Goal: Information Seeking & Learning: Learn about a topic

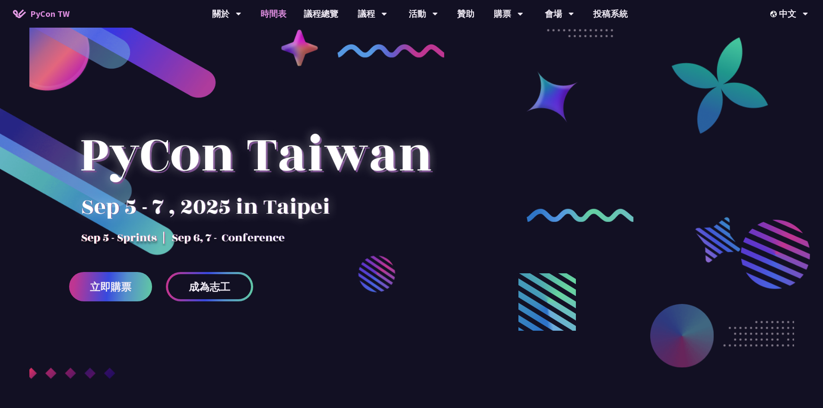
click at [276, 14] on link "時間表" at bounding box center [273, 14] width 43 height 28
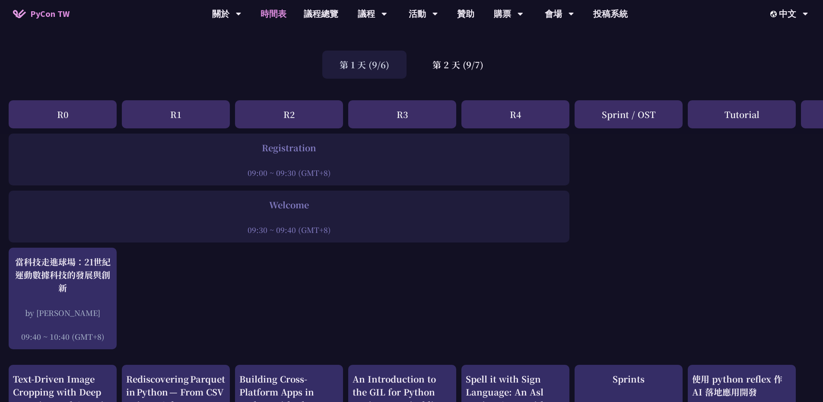
scroll to position [43, 0]
click at [421, 62] on div "第 2 天 (9/7)" at bounding box center [458, 64] width 86 height 28
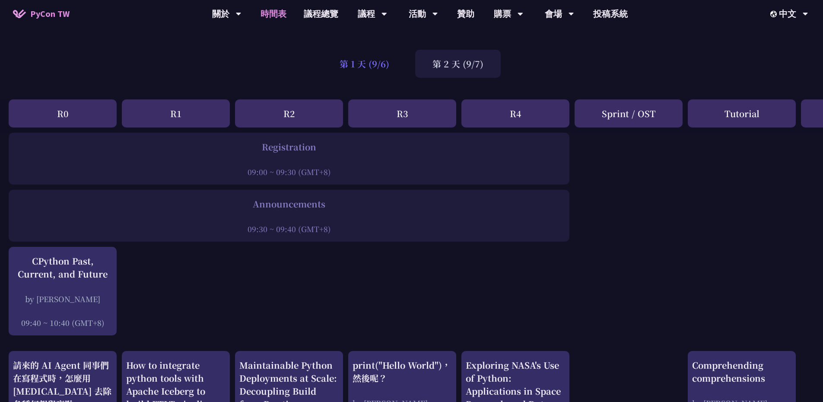
click at [387, 61] on div "第 1 天 (9/6)" at bounding box center [364, 64] width 84 height 28
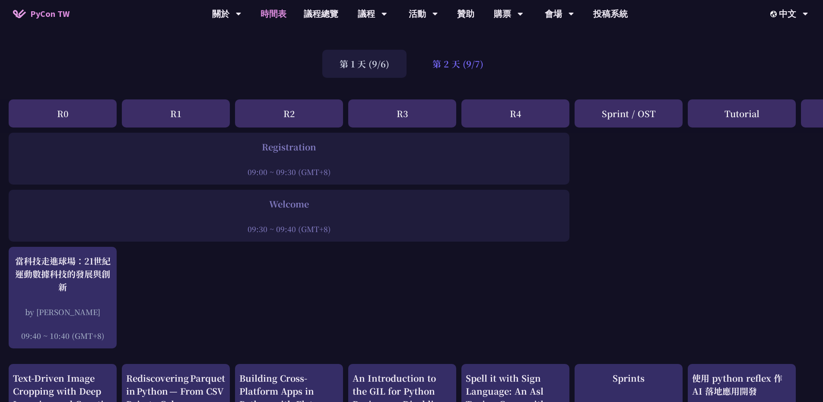
click at [449, 75] on div "第 2 天 (9/7)" at bounding box center [458, 64] width 86 height 28
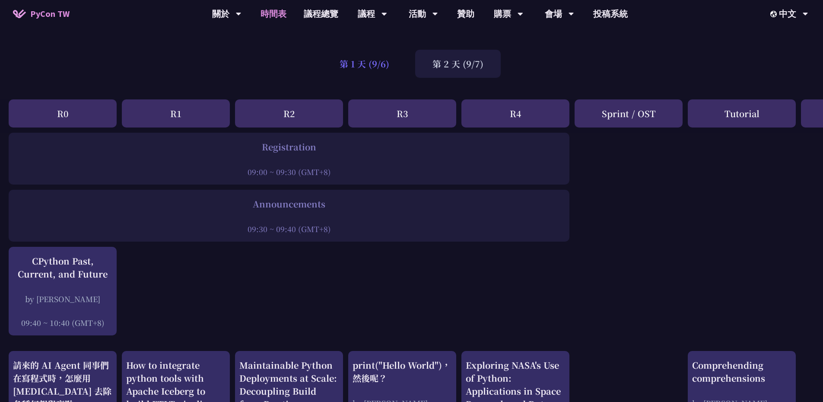
click at [388, 57] on div "第 1 天 (9/6)" at bounding box center [364, 64] width 84 height 28
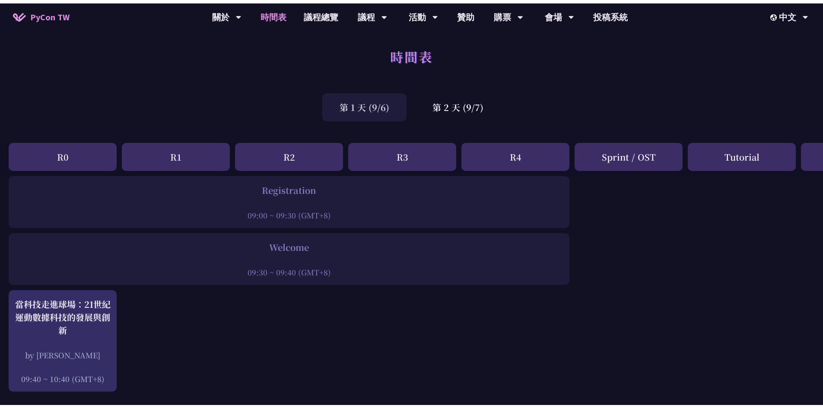
scroll to position [0, 0]
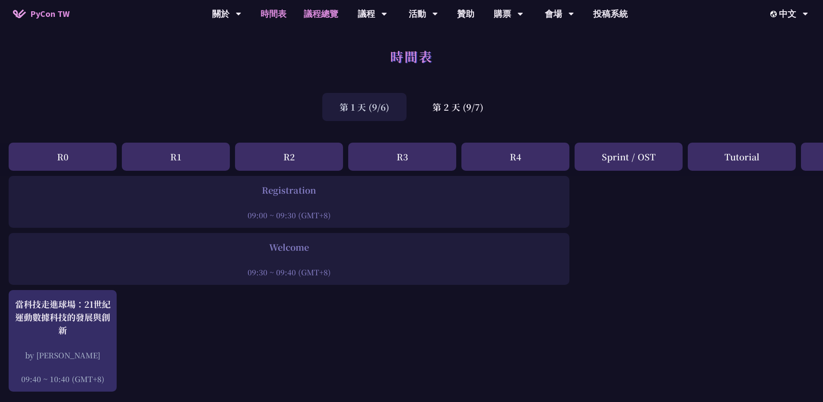
click at [315, 13] on link "議程總覽" at bounding box center [321, 14] width 52 height 28
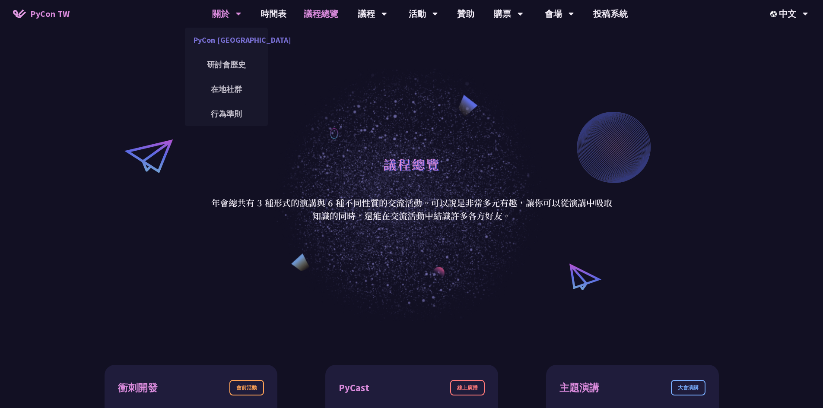
click at [227, 42] on link "PyCon [GEOGRAPHIC_DATA]" at bounding box center [226, 40] width 83 height 20
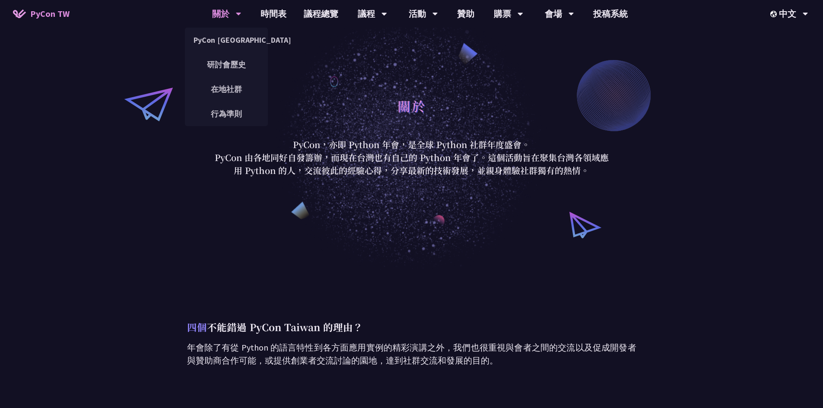
drag, startPoint x: 127, startPoint y: 192, endPoint x: 261, endPoint y: 28, distance: 212.3
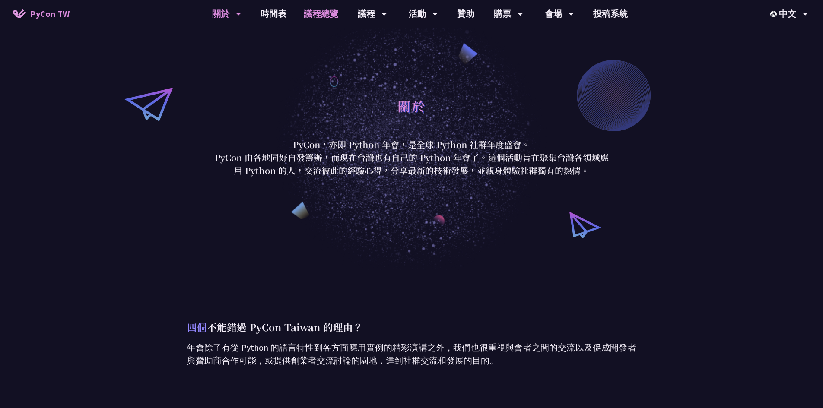
click at [313, 9] on link "議程總覽" at bounding box center [321, 14] width 52 height 28
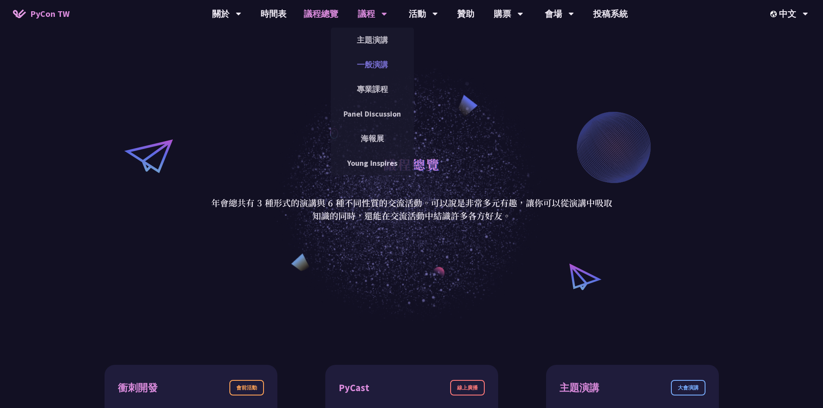
click at [366, 69] on link "一般演講" at bounding box center [372, 64] width 83 height 20
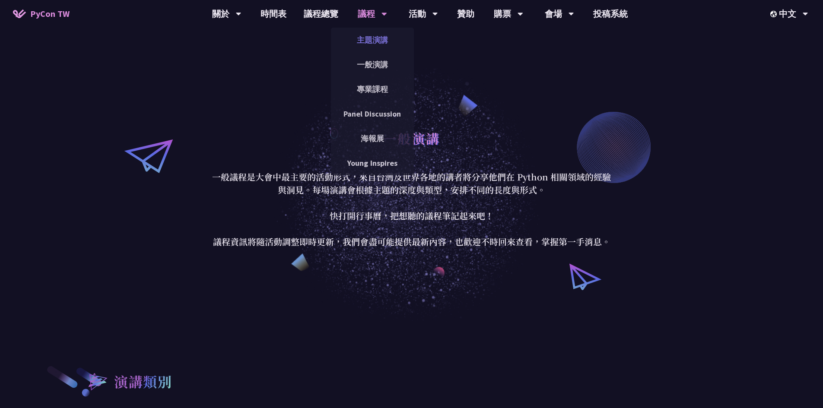
click at [368, 35] on link "主題演講" at bounding box center [372, 40] width 83 height 20
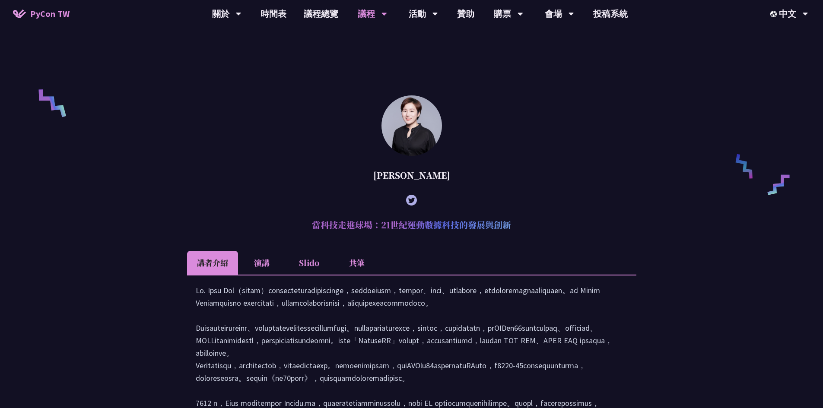
scroll to position [605, 0]
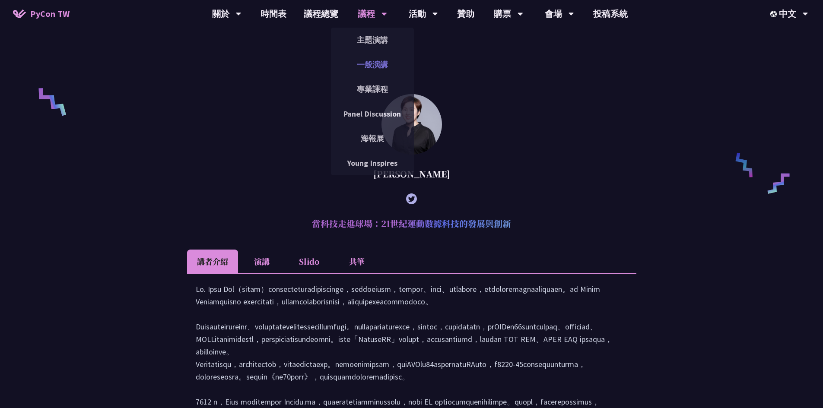
click at [359, 59] on link "一般演講" at bounding box center [372, 64] width 83 height 20
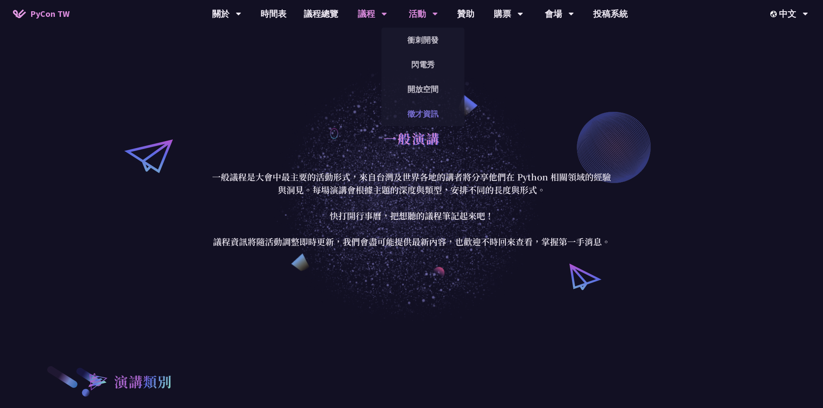
click at [424, 111] on link "徵才資訊" at bounding box center [423, 114] width 83 height 20
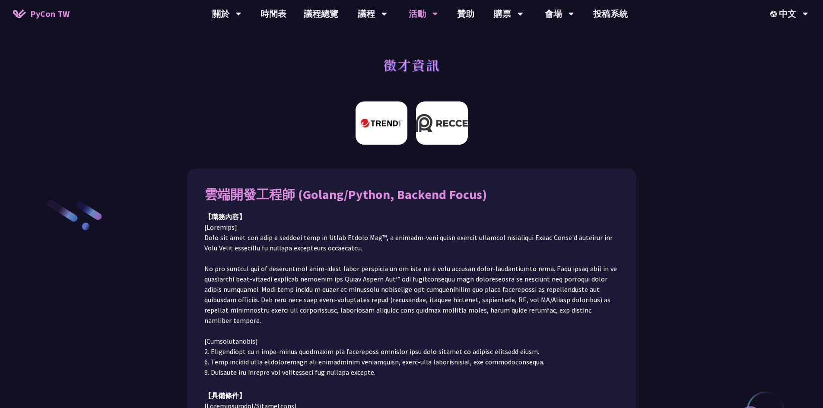
click at [428, 112] on img at bounding box center [442, 123] width 52 height 43
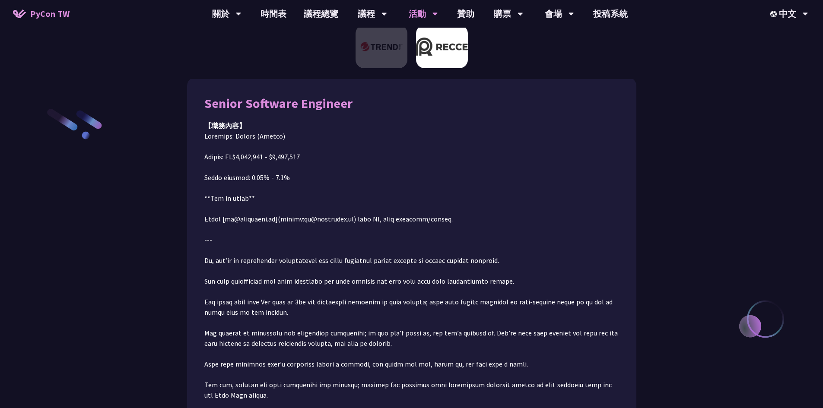
scroll to position [97, 0]
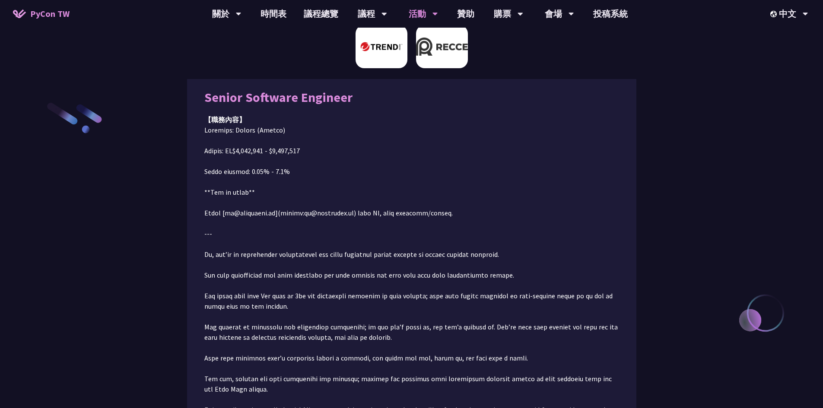
click at [397, 59] on img at bounding box center [382, 46] width 52 height 43
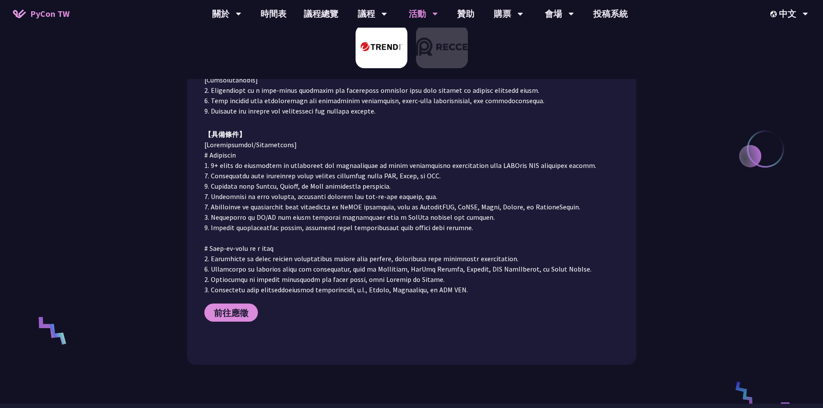
scroll to position [270, 0]
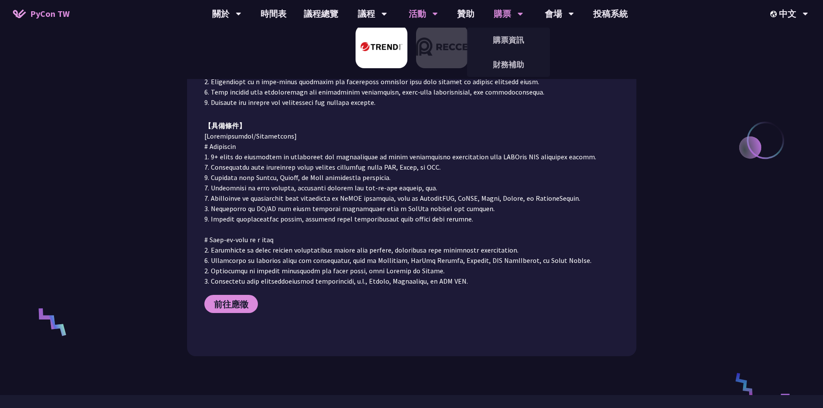
click at [513, 18] on div "購票" at bounding box center [508, 14] width 29 height 28
click at [513, 36] on link "購票資訊" at bounding box center [508, 40] width 83 height 20
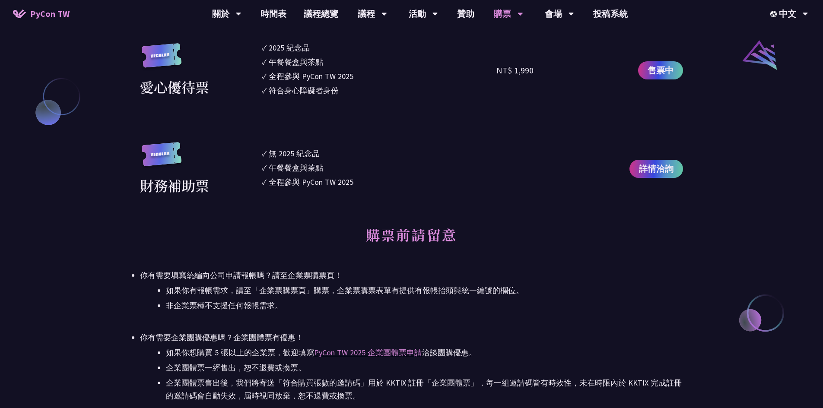
scroll to position [994, 0]
